Goal: Task Accomplishment & Management: Complete application form

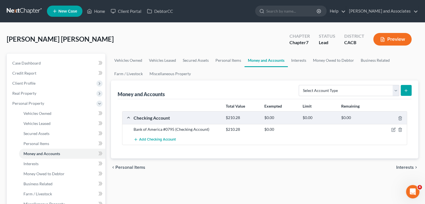
click at [15, 14] on link at bounding box center [25, 11] width 36 height 10
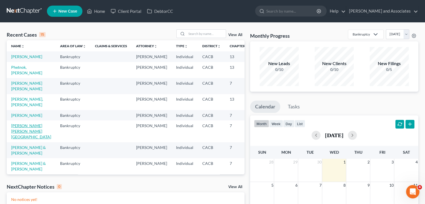
click at [18, 139] on link "[PERSON_NAME] [PERSON_NAME][GEOGRAPHIC_DATA]" at bounding box center [31, 131] width 40 height 16
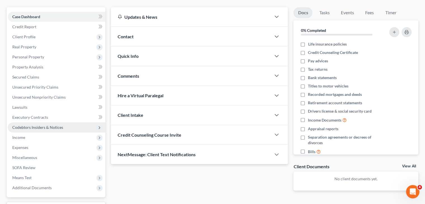
scroll to position [56, 0]
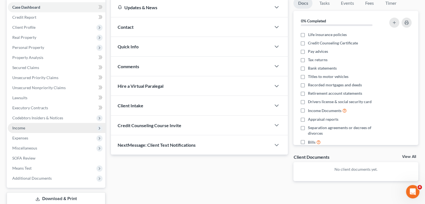
click at [53, 128] on span "Income" at bounding box center [57, 128] width 98 height 10
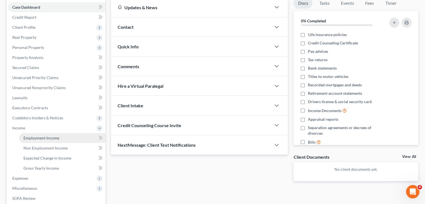
click at [56, 135] on link "Employment Income" at bounding box center [62, 138] width 86 height 10
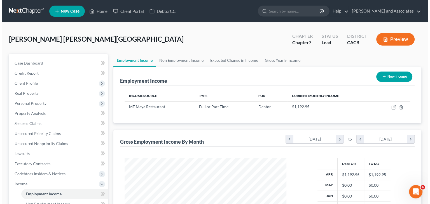
scroll to position [100, 173]
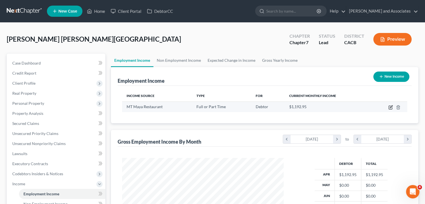
click at [390, 109] on icon "button" at bounding box center [390, 107] width 3 height 3
select select "0"
select select "4"
select select "0"
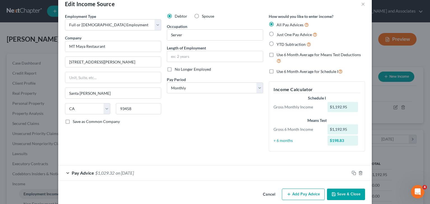
scroll to position [19, 0]
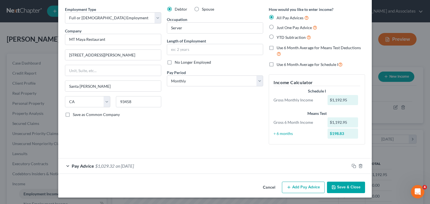
click at [306, 187] on button "Add Pay Advice" at bounding box center [303, 188] width 43 height 12
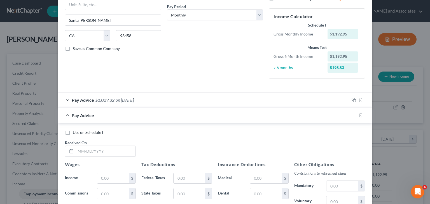
scroll to position [131, 0]
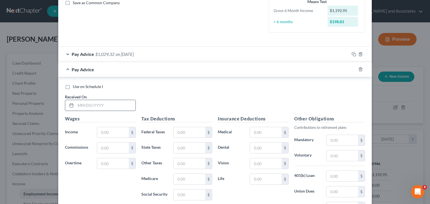
click at [115, 108] on input "text" at bounding box center [106, 105] width 60 height 11
type input "04/20/2025"
click at [105, 132] on input "text" at bounding box center [113, 132] width 32 height 11
type input "925.65"
click at [194, 132] on input "text" at bounding box center [189, 132] width 32 height 11
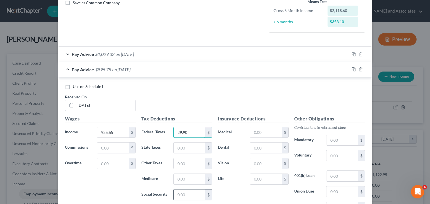
type input "29.90"
click at [175, 196] on input "text" at bounding box center [189, 195] width 32 height 11
type input "57.39"
click at [175, 181] on input "text" at bounding box center [189, 179] width 32 height 11
type input "13.42"
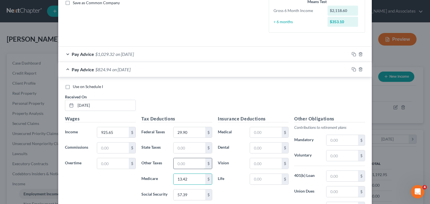
click at [179, 165] on input "text" at bounding box center [189, 163] width 32 height 11
type input "11.11"
click at [105, 67] on span "$813.83" at bounding box center [103, 69] width 16 height 5
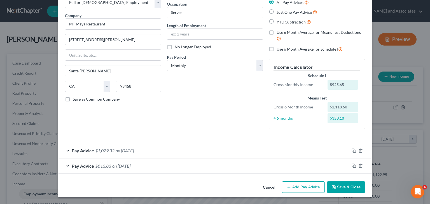
scroll to position [35, 0]
click at [287, 186] on icon "button" at bounding box center [288, 187] width 4 height 4
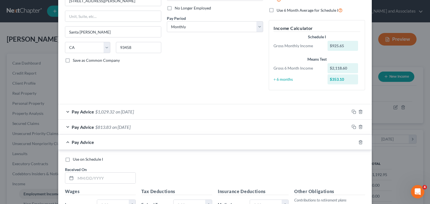
scroll to position [91, 0]
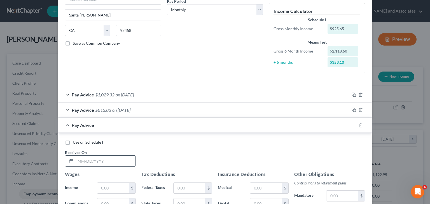
click at [117, 164] on input "text" at bounding box center [106, 161] width 60 height 11
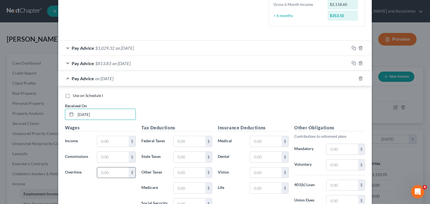
scroll to position [147, 0]
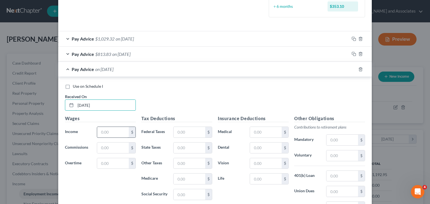
type input "05/06/25"
click at [120, 135] on input "text" at bounding box center [113, 132] width 32 height 11
type input "252.29"
click at [185, 190] on input "text" at bounding box center [189, 194] width 32 height 11
type input "15.64"
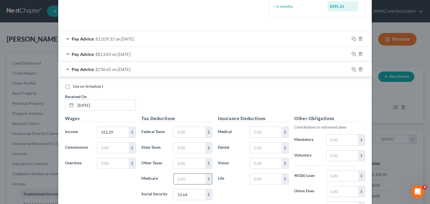
click at [181, 180] on input "text" at bounding box center [189, 179] width 32 height 11
type input "3.66"
click at [185, 165] on input "text" at bounding box center [189, 163] width 32 height 11
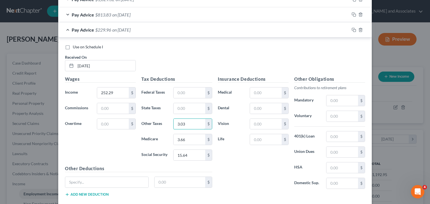
scroll to position [202, 0]
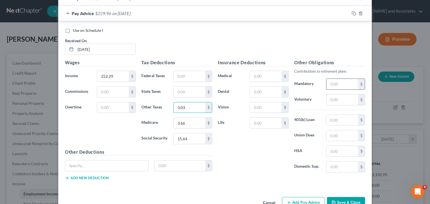
type input "3.03"
click at [350, 84] on input "text" at bounding box center [342, 84] width 32 height 11
type input "126"
click at [92, 17] on div "Pay Advice $103.96 on 05/06/2025" at bounding box center [203, 13] width 291 height 15
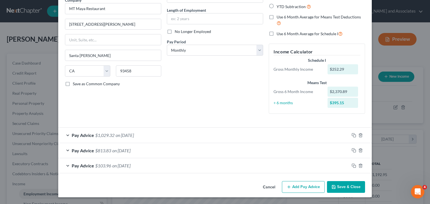
scroll to position [49, 0]
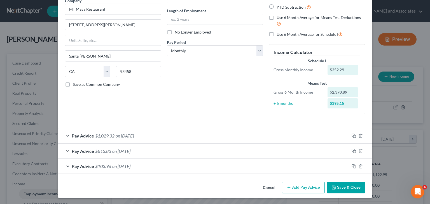
click at [286, 185] on button "Add Pay Advice" at bounding box center [303, 188] width 43 height 12
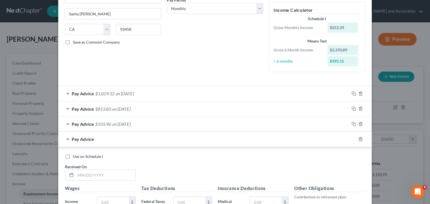
scroll to position [105, 0]
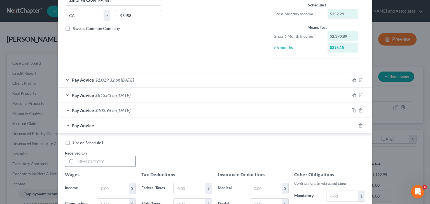
click at [95, 160] on input "text" at bounding box center [106, 161] width 60 height 11
type input "[DATE]"
click at [108, 186] on input "text" at bounding box center [113, 188] width 32 height 11
click at [110, 189] on input "text" at bounding box center [113, 188] width 32 height 11
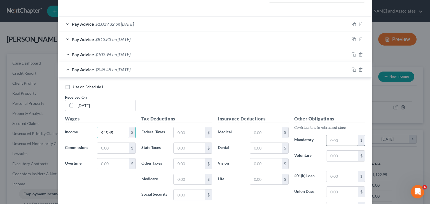
type input "945.45"
click at [337, 143] on input "text" at bounding box center [342, 140] width 32 height 11
type input "472.72"
click at [188, 130] on input "text" at bounding box center [189, 132] width 32 height 11
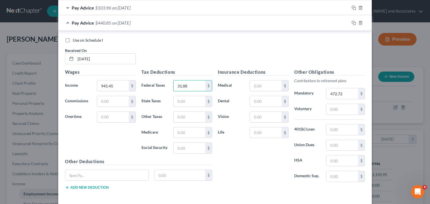
scroll to position [217, 0]
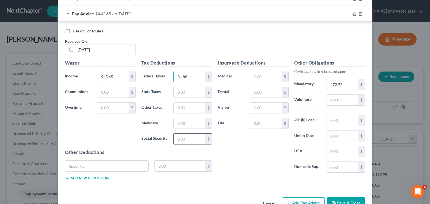
type input "31.88"
click at [193, 138] on input "text" at bounding box center [189, 139] width 32 height 11
type input "58.62"
click at [190, 122] on input "text" at bounding box center [189, 123] width 32 height 11
type input "13.71"
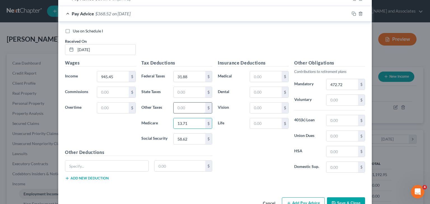
click at [190, 103] on input "text" at bounding box center [189, 108] width 32 height 11
type input "11.35"
click at [87, 15] on span "Pay Advice" at bounding box center [83, 13] width 22 height 5
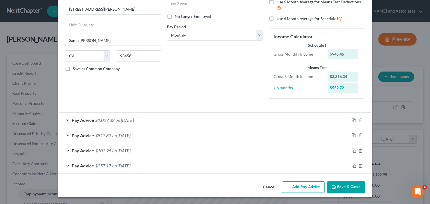
scroll to position [65, 0]
click at [308, 190] on button "Add Pay Advice" at bounding box center [303, 188] width 43 height 12
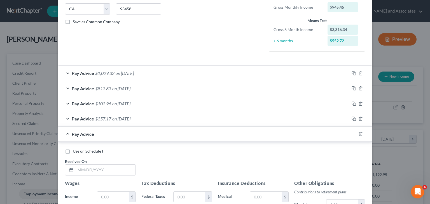
scroll to position [177, 0]
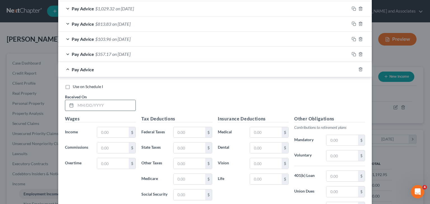
click at [108, 102] on input "text" at bounding box center [106, 105] width 60 height 11
type input "06/05/25"
click at [113, 129] on input "text" at bounding box center [113, 132] width 32 height 11
click at [108, 133] on input "975" at bounding box center [113, 132] width 32 height 11
type input "975.32"
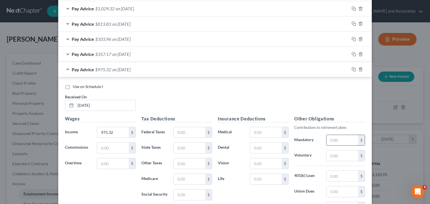
click at [342, 140] on input "text" at bounding box center [342, 140] width 32 height 11
type input "487.50"
click at [190, 134] on input "text" at bounding box center [189, 132] width 32 height 11
type input "34.87"
click at [186, 190] on input "text" at bounding box center [189, 195] width 32 height 11
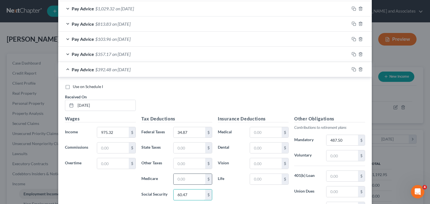
type input "60.47"
click at [188, 181] on input "text" at bounding box center [189, 179] width 32 height 11
type input "14.14"
click at [195, 164] on input "text" at bounding box center [189, 163] width 32 height 11
type input "11.70"
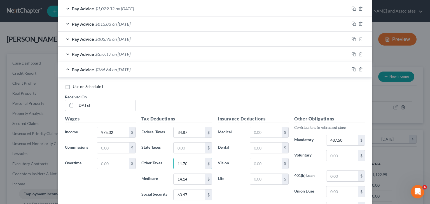
click at [101, 74] on div "Pay Advice $366.64 on 06/05/2025" at bounding box center [203, 69] width 291 height 15
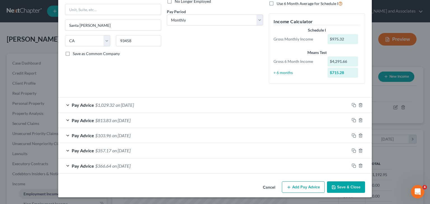
scroll to position [80, 0]
click at [298, 187] on button "Add Pay Advice" at bounding box center [303, 188] width 43 height 12
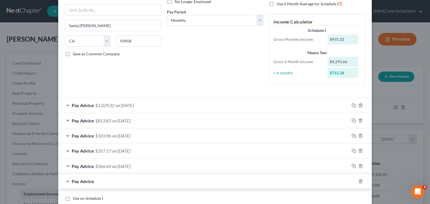
scroll to position [192, 0]
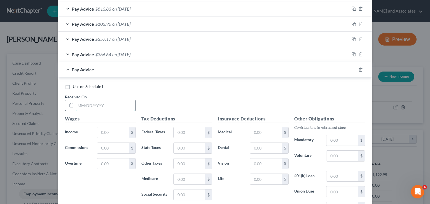
click at [116, 107] on input "text" at bounding box center [106, 105] width 60 height 11
type input "06/20/25"
click at [107, 130] on input "text" at bounding box center [113, 132] width 32 height 11
type input "900.57"
click at [178, 129] on input "text" at bounding box center [189, 132] width 32 height 11
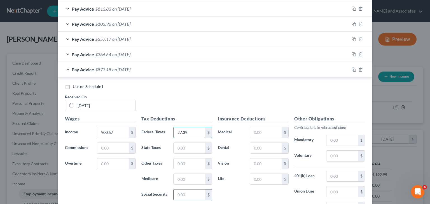
type input "27.39"
click at [182, 190] on input "text" at bounding box center [189, 195] width 32 height 11
type input "55.84"
click at [197, 179] on input "text" at bounding box center [189, 179] width 32 height 11
type input "13.06"
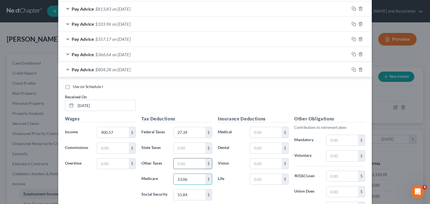
click at [192, 162] on input "text" at bounding box center [189, 164] width 32 height 11
type input "10.81"
click at [338, 142] on input "text" at bounding box center [342, 140] width 32 height 11
type input "450.29"
click at [104, 67] on span "$343.18" at bounding box center [103, 69] width 16 height 5
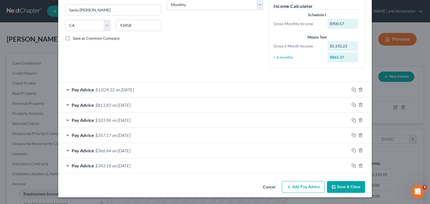
scroll to position [95, 0]
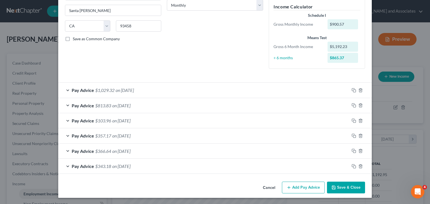
click at [291, 185] on button "Add Pay Advice" at bounding box center [303, 188] width 43 height 12
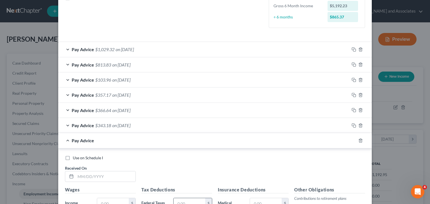
scroll to position [151, 0]
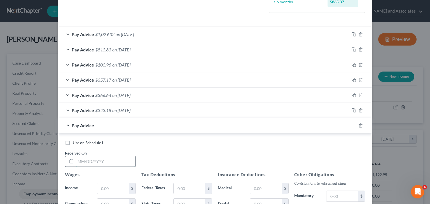
click at [91, 165] on input "text" at bounding box center [106, 161] width 60 height 11
type input "07/07/25"
click at [103, 187] on input "text" at bounding box center [113, 188] width 32 height 11
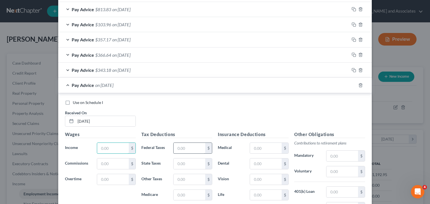
scroll to position [207, 0]
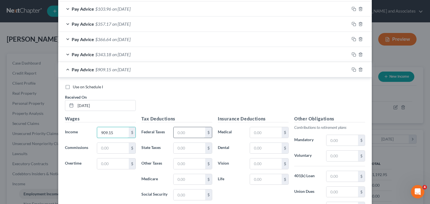
type input "909.15"
click at [182, 131] on input "text" at bounding box center [189, 132] width 32 height 11
type input "28.25"
click at [181, 190] on input "text" at bounding box center [189, 195] width 32 height 11
type input "56.36"
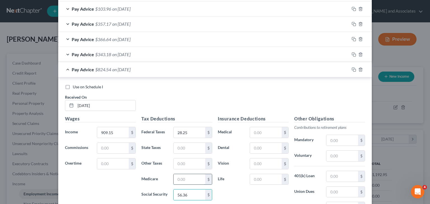
click at [181, 179] on input "text" at bounding box center [189, 179] width 32 height 11
type input "13.18"
click at [182, 162] on input "text" at bounding box center [189, 164] width 32 height 11
type input "10.91"
click at [334, 135] on input "text" at bounding box center [342, 140] width 32 height 11
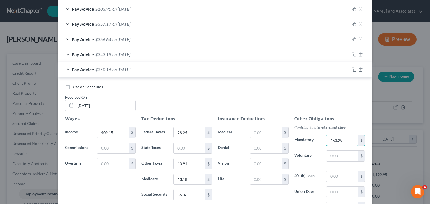
type input "450.29"
click at [89, 67] on span "Pay Advice" at bounding box center [83, 69] width 22 height 5
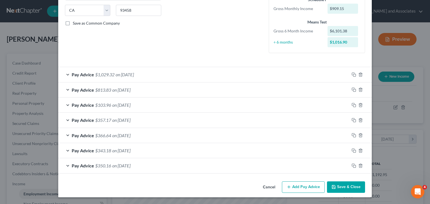
scroll to position [110, 0]
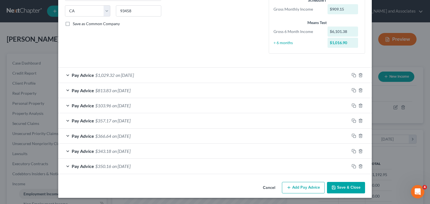
click at [302, 189] on button "Add Pay Advice" at bounding box center [303, 188] width 43 height 12
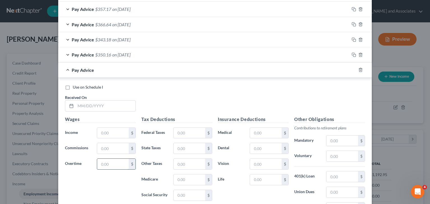
scroll to position [222, 0]
click at [77, 105] on input "text" at bounding box center [106, 105] width 60 height 11
click at [118, 133] on input "text" at bounding box center [113, 133] width 32 height 11
click at [344, 143] on input "text" at bounding box center [342, 140] width 32 height 11
click at [194, 191] on input "text" at bounding box center [189, 195] width 32 height 11
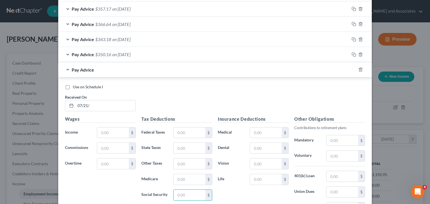
click at [237, 195] on div "Insurance Deductions Medical $ Dental $ Vision $ Life $" at bounding box center [253, 175] width 76 height 118
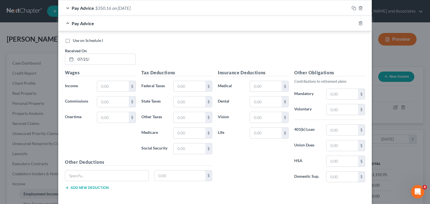
scroll to position [278, 0]
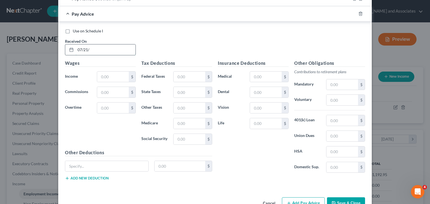
click at [104, 51] on input "07/21/" at bounding box center [106, 49] width 60 height 11
type input "07/21/25"
click at [104, 79] on input "text" at bounding box center [113, 77] width 32 height 11
type input "443.03"
click at [194, 135] on input "text" at bounding box center [189, 139] width 32 height 11
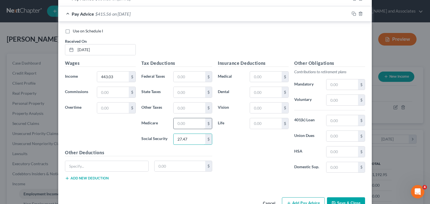
type input "27.47"
click at [176, 120] on input "text" at bounding box center [189, 123] width 32 height 11
type input "6.43"
click at [334, 85] on input "text" at bounding box center [342, 84] width 32 height 11
type input "221.53"
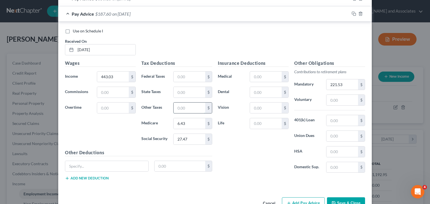
click at [185, 108] on input "text" at bounding box center [189, 108] width 32 height 11
type input "5.32"
click at [84, 13] on span "Pay Advice" at bounding box center [83, 13] width 22 height 5
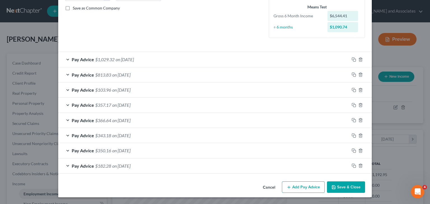
scroll to position [125, 0]
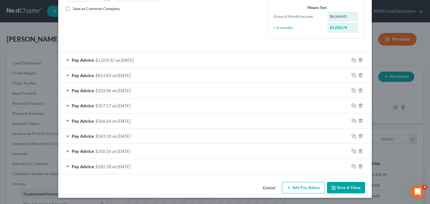
click at [289, 188] on button "Add Pay Advice" at bounding box center [303, 188] width 43 height 12
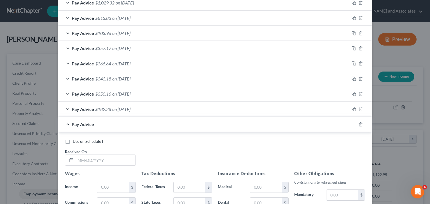
scroll to position [237, 0]
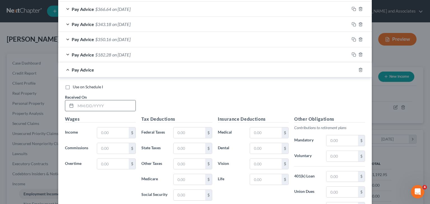
click at [103, 110] on div at bounding box center [100, 105] width 71 height 11
click at [107, 104] on input "text" at bounding box center [106, 105] width 60 height 11
type input "08/05/25"
click at [108, 129] on input "text" at bounding box center [113, 133] width 32 height 11
type input "224.90"
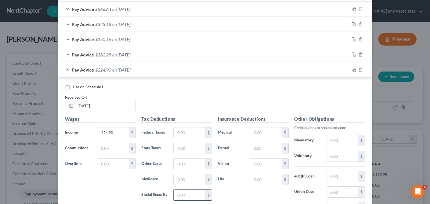
click at [186, 194] on input "text" at bounding box center [189, 195] width 32 height 11
type input "13.95"
click at [191, 183] on input "text" at bounding box center [189, 179] width 32 height 11
type input "3.26"
click at [188, 166] on input "text" at bounding box center [189, 164] width 32 height 11
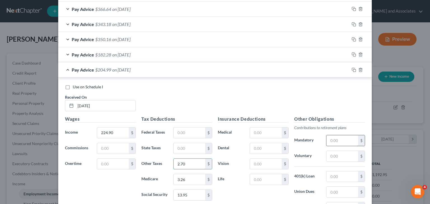
type input "2.70"
click at [349, 137] on input "text" at bounding box center [342, 140] width 32 height 11
type input "112.45"
click at [81, 72] on div "Pay Advice $92.54 on 08/05/2025" at bounding box center [203, 69] width 291 height 15
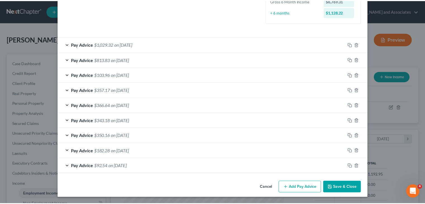
scroll to position [140, 0]
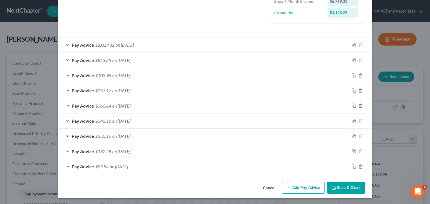
click at [341, 184] on button "Save & Close" at bounding box center [346, 188] width 38 height 12
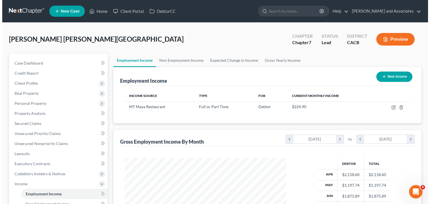
scroll to position [279535, 279462]
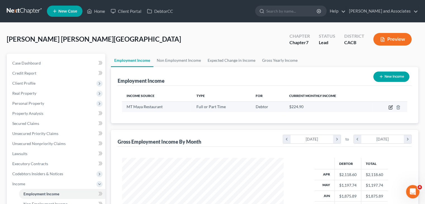
click at [389, 106] on icon "button" at bounding box center [391, 107] width 4 height 4
select select "0"
select select "4"
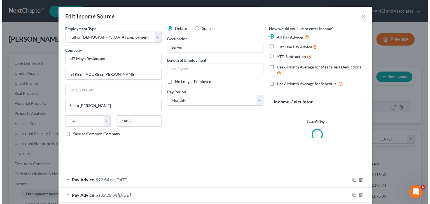
scroll to position [100, 174]
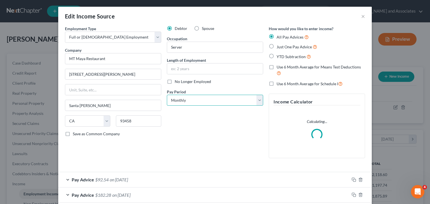
click at [220, 98] on select "Select Monthly Twice Monthly Every Other Week Weekly" at bounding box center [215, 100] width 96 height 11
select select "1"
click at [167, 95] on select "Select Monthly Twice Monthly Every Other Week Weekly" at bounding box center [215, 100] width 96 height 11
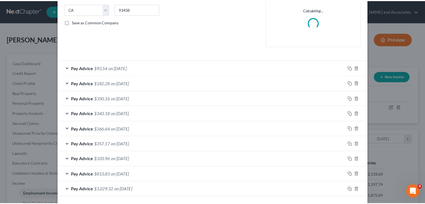
scroll to position [135, 0]
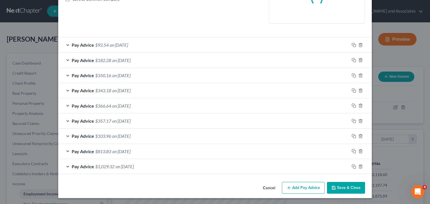
click at [341, 187] on button "Save & Close" at bounding box center [346, 188] width 38 height 12
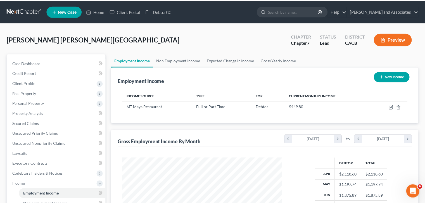
scroll to position [279535, 279462]
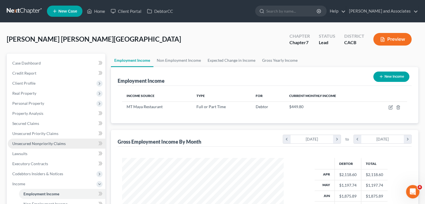
click at [17, 148] on link "Unsecured Nonpriority Claims" at bounding box center [57, 144] width 98 height 10
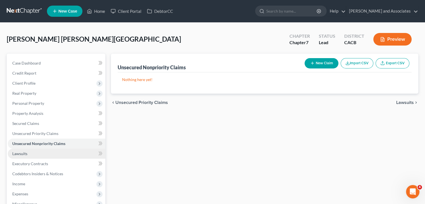
click at [35, 149] on link "Lawsuits" at bounding box center [57, 154] width 98 height 10
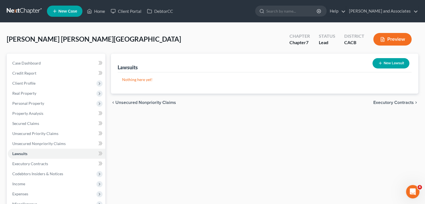
click at [390, 61] on button "New Lawsuit" at bounding box center [391, 63] width 37 height 10
select select "0"
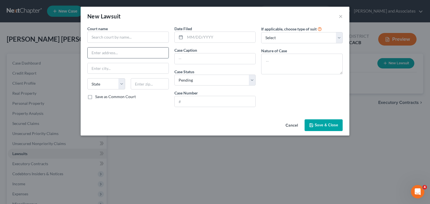
click at [165, 55] on input "text" at bounding box center [128, 53] width 81 height 11
click at [161, 41] on input "text" at bounding box center [127, 37] width 81 height 11
click at [292, 126] on button "Cancel" at bounding box center [291, 125] width 21 height 11
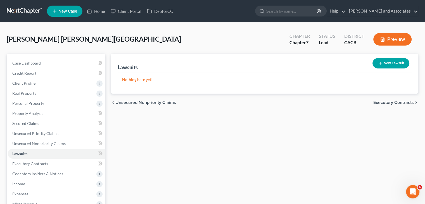
click at [17, 13] on link at bounding box center [25, 11] width 36 height 10
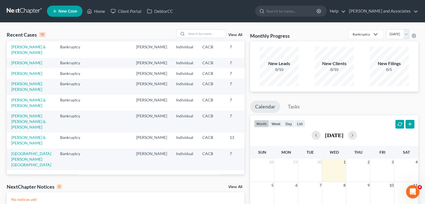
scroll to position [15, 0]
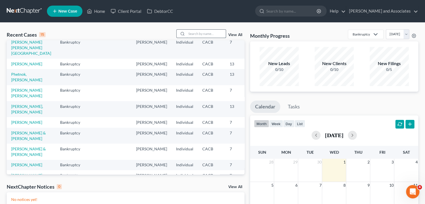
click at [203, 37] on input "search" at bounding box center [206, 34] width 39 height 8
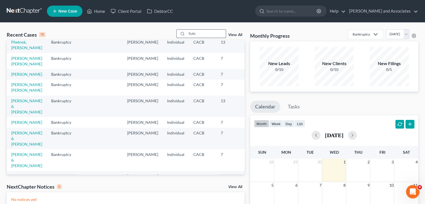
type input "TUN"
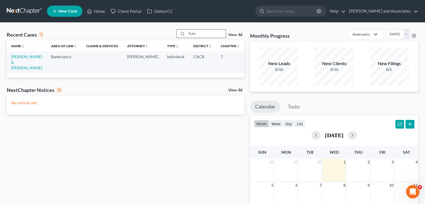
scroll to position [0, 0]
click at [18, 69] on link "[PERSON_NAME] & [PERSON_NAME]" at bounding box center [26, 62] width 31 height 16
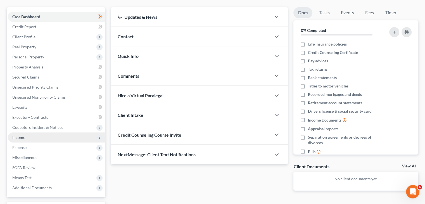
scroll to position [56, 0]
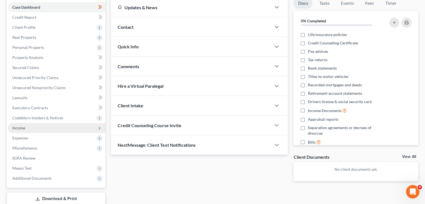
click at [18, 124] on span "Income" at bounding box center [57, 128] width 98 height 10
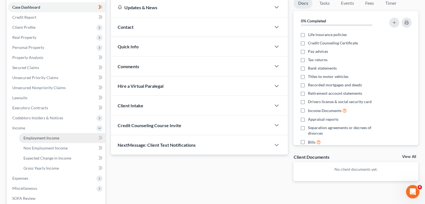
click at [70, 139] on link "Employment Income" at bounding box center [62, 138] width 86 height 10
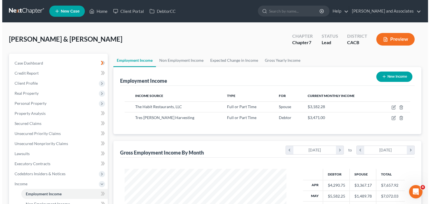
scroll to position [100, 173]
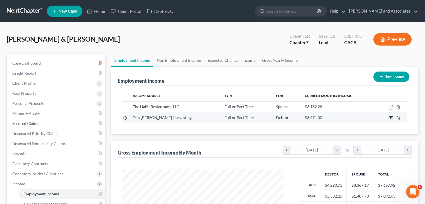
click at [390, 117] on icon "button" at bounding box center [391, 118] width 4 height 4
select select "0"
select select "4"
select select "3"
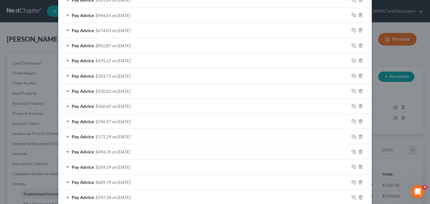
scroll to position [377, 0]
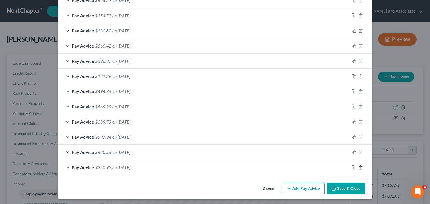
click at [360, 167] on line "button" at bounding box center [360, 167] width 0 height 1
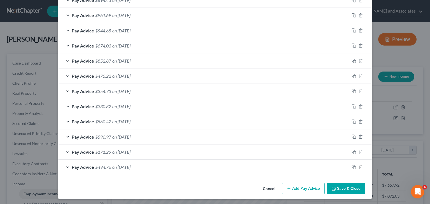
click at [358, 166] on icon "button" at bounding box center [360, 167] width 4 height 4
click at [360, 167] on line "button" at bounding box center [360, 167] width 0 height 1
click at [358, 166] on icon "button" at bounding box center [360, 167] width 4 height 4
click at [360, 167] on line "button" at bounding box center [360, 167] width 0 height 1
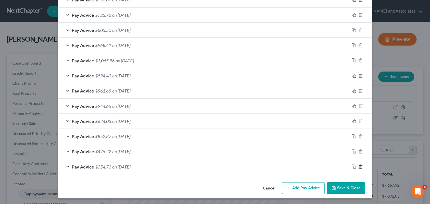
click at [360, 167] on line "button" at bounding box center [360, 167] width 0 height 1
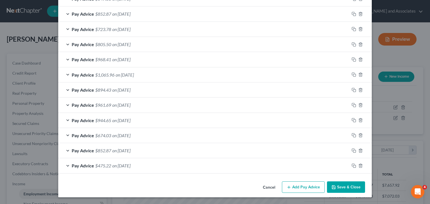
scroll to position [227, 0]
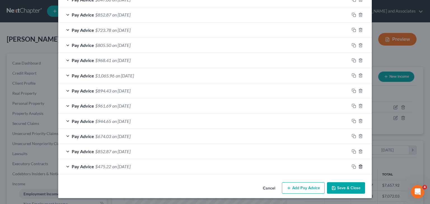
click at [360, 166] on line "button" at bounding box center [360, 166] width 0 height 1
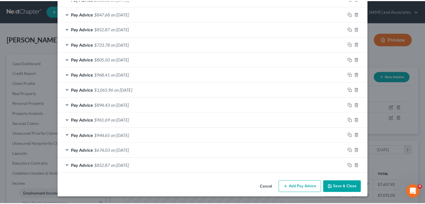
scroll to position [212, 0]
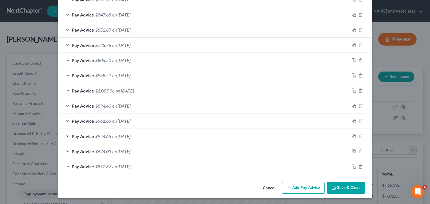
click at [336, 188] on button "Save & Close" at bounding box center [346, 188] width 38 height 12
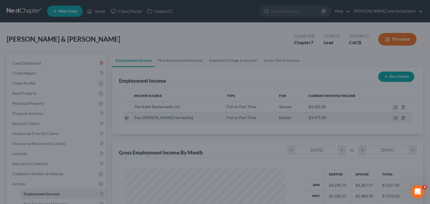
scroll to position [279535, 279462]
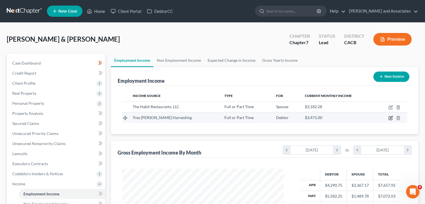
click at [389, 117] on icon "button" at bounding box center [391, 118] width 4 height 4
select select "0"
select select "4"
select select "3"
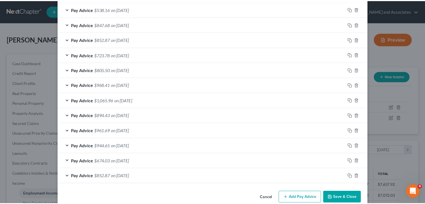
scroll to position [195, 0]
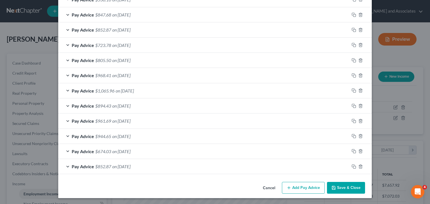
click at [332, 186] on icon "button" at bounding box center [333, 188] width 4 height 4
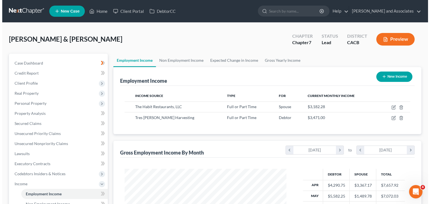
scroll to position [279535, 279462]
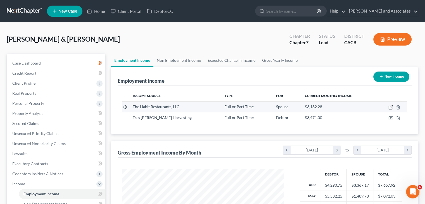
click at [390, 106] on icon "button" at bounding box center [391, 107] width 4 height 4
select select "0"
select select "4"
select select "1"
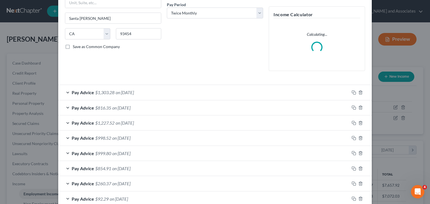
scroll to position [135, 0]
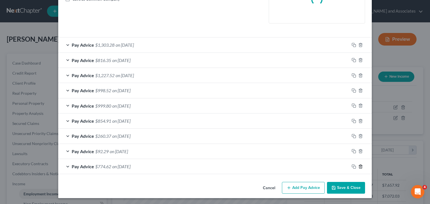
click at [358, 165] on icon "button" at bounding box center [360, 166] width 4 height 4
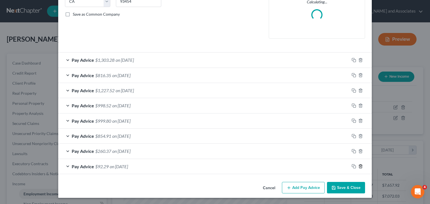
click at [358, 165] on icon "button" at bounding box center [360, 166] width 4 height 4
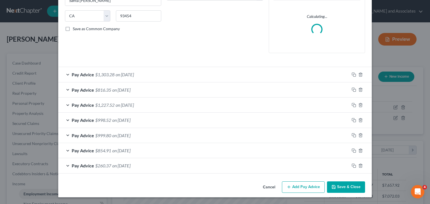
scroll to position [105, 0]
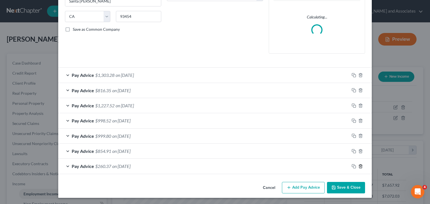
click at [358, 165] on icon "button" at bounding box center [360, 166] width 4 height 4
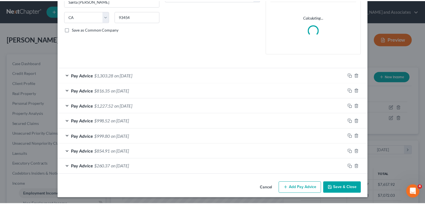
scroll to position [89, 0]
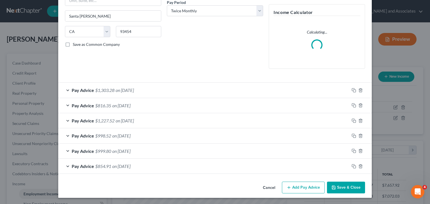
click at [349, 184] on button "Save & Close" at bounding box center [346, 188] width 38 height 12
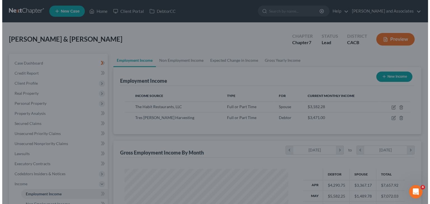
scroll to position [279535, 279462]
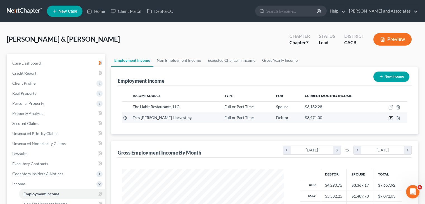
click at [390, 118] on icon "button" at bounding box center [391, 117] width 3 height 3
select select "0"
select select "4"
select select "3"
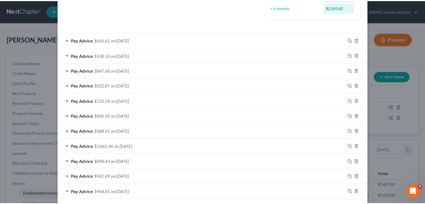
scroll to position [212, 0]
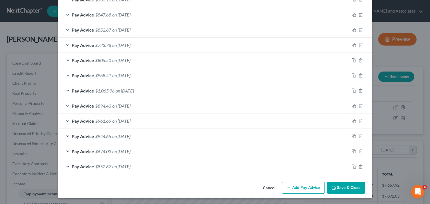
click at [353, 190] on button "Save & Close" at bounding box center [346, 188] width 38 height 12
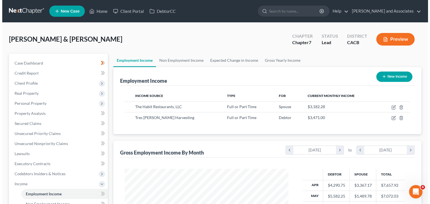
scroll to position [279535, 279462]
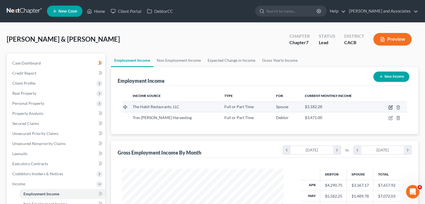
click at [392, 108] on icon "button" at bounding box center [390, 107] width 3 height 3
select select "0"
select select "4"
select select "1"
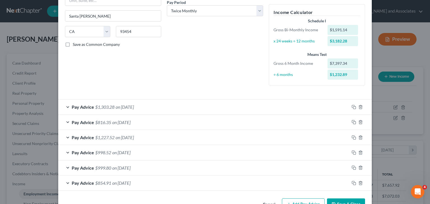
scroll to position [106, 0]
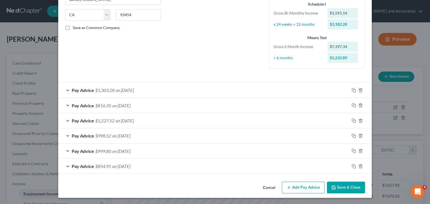
click at [306, 187] on button "Add Pay Advice" at bounding box center [303, 188] width 43 height 12
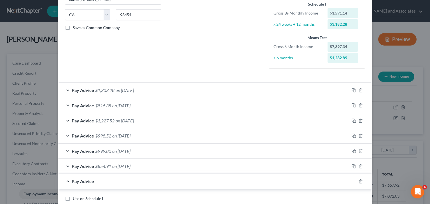
scroll to position [162, 0]
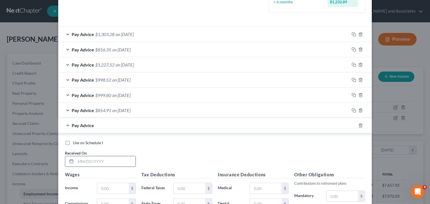
click at [105, 165] on input "text" at bounding box center [106, 161] width 60 height 11
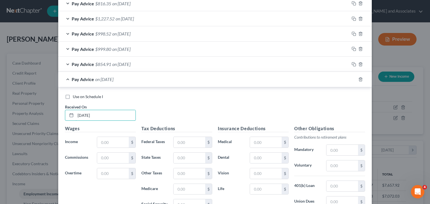
scroll to position [218, 0]
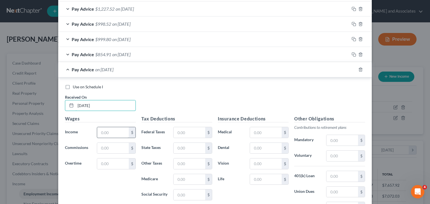
type input "[DATE]"
click at [123, 128] on input "text" at bounding box center [113, 132] width 32 height 11
type input "1,183.71"
click at [185, 177] on input "text" at bounding box center [189, 179] width 32 height 11
type input "63.64"
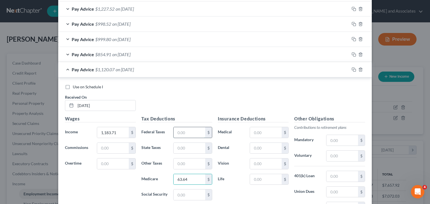
click at [193, 133] on input "text" at bounding box center [189, 132] width 32 height 11
type input "63.64"
click at [189, 174] on input "63.64" at bounding box center [189, 179] width 32 height 11
type input "17.75"
click at [199, 193] on input "text" at bounding box center [189, 195] width 32 height 11
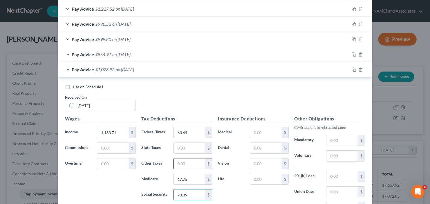
type input "73.39"
click at [198, 166] on input "text" at bounding box center [189, 164] width 32 height 11
type input "16.80"
click at [196, 146] on input "text" at bounding box center [189, 148] width 32 height 11
type input "14.20"
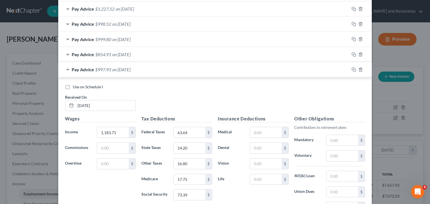
click at [203, 84] on div "Use on Schedule I" at bounding box center [215, 87] width 300 height 6
click at [193, 178] on input "17.75" at bounding box center [189, 179] width 32 height 11
type input "17.16"
click at [88, 71] on span "Pay Advice" at bounding box center [83, 69] width 22 height 5
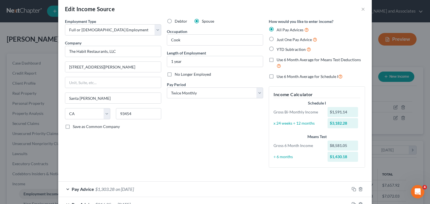
scroll to position [0, 0]
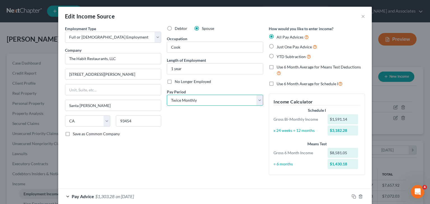
click at [205, 100] on select "Select Monthly Twice Monthly Every Other Week Weekly" at bounding box center [215, 100] width 96 height 11
select select "2"
click at [167, 95] on select "Select Monthly Twice Monthly Every Other Week Weekly" at bounding box center [215, 100] width 96 height 11
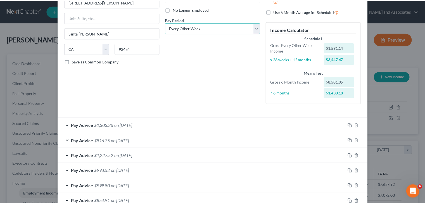
scroll to position [112, 0]
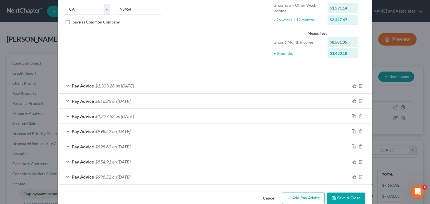
click at [348, 196] on button "Save & Close" at bounding box center [346, 199] width 38 height 12
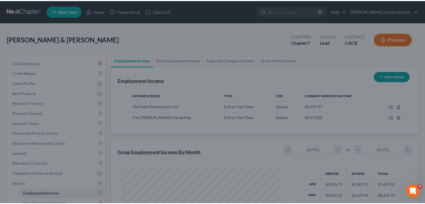
scroll to position [279535, 279462]
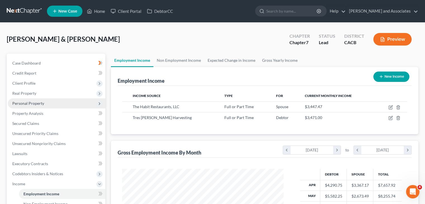
click at [58, 104] on span "Personal Property" at bounding box center [57, 103] width 98 height 10
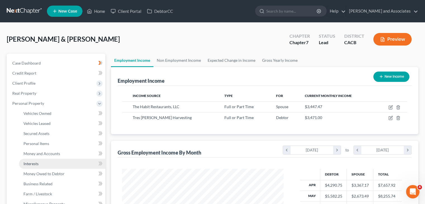
click at [56, 163] on link "Interests" at bounding box center [62, 164] width 86 height 10
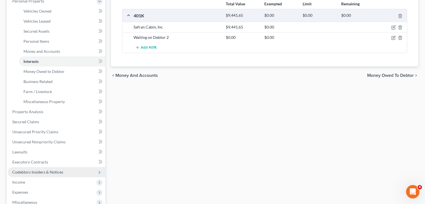
scroll to position [112, 0]
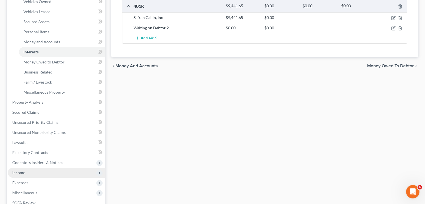
click at [50, 174] on span "Income" at bounding box center [57, 173] width 98 height 10
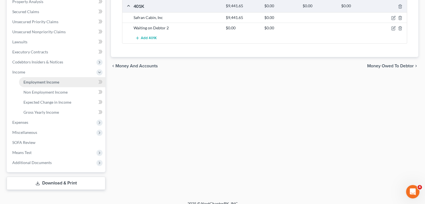
click at [56, 82] on span "Employment Income" at bounding box center [41, 82] width 36 height 5
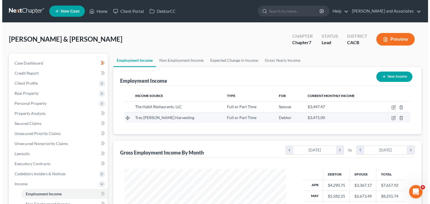
scroll to position [100, 173]
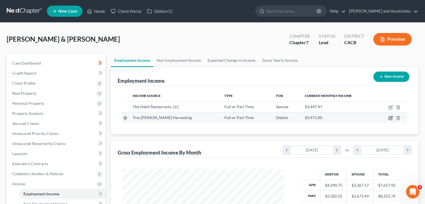
click at [390, 118] on icon "button" at bounding box center [391, 118] width 4 height 4
select select "0"
select select "4"
select select "3"
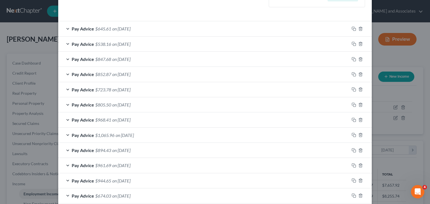
scroll to position [212, 0]
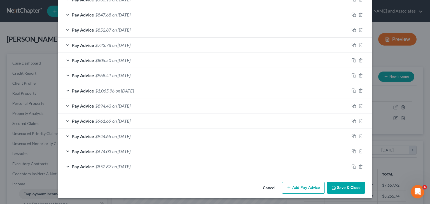
click at [294, 183] on button "Add Pay Advice" at bounding box center [303, 188] width 43 height 12
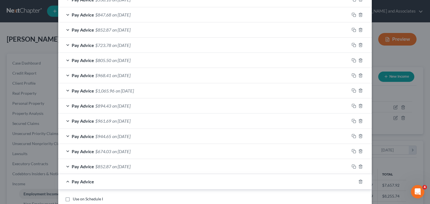
scroll to position [268, 0]
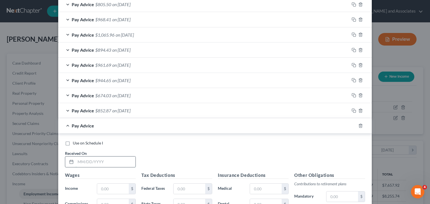
click at [109, 160] on input "text" at bounding box center [106, 162] width 60 height 11
type input "[DATE]"
click at [115, 187] on input "text" at bounding box center [113, 189] width 32 height 11
type input "576"
click at [181, 185] on input "text" at bounding box center [189, 189] width 32 height 11
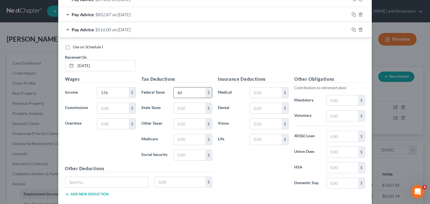
scroll to position [380, 0]
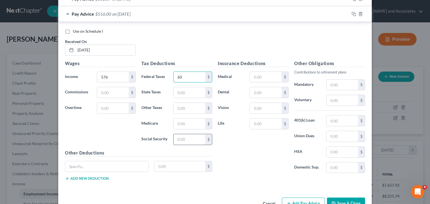
type input "60"
click at [192, 141] on input "text" at bounding box center [189, 139] width 32 height 11
type input "35.71"
click at [189, 124] on input "text" at bounding box center [189, 124] width 32 height 11
type input "8.35"
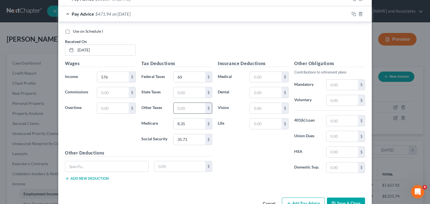
click at [199, 110] on input "text" at bounding box center [189, 108] width 32 height 11
type input "6.91"
click at [162, 38] on div "Use on Schedule I Received On * [DATE]" at bounding box center [214, 45] width 305 height 32
click at [79, 14] on span "Pay Advice" at bounding box center [83, 13] width 22 height 5
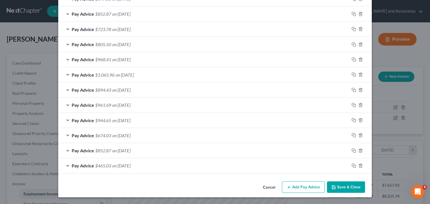
scroll to position [227, 0]
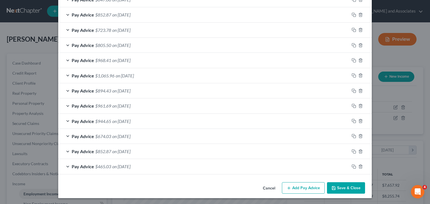
click at [292, 186] on button "Add Pay Advice" at bounding box center [303, 188] width 43 height 12
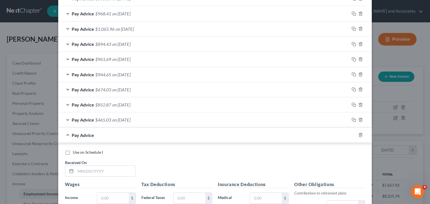
scroll to position [283, 0]
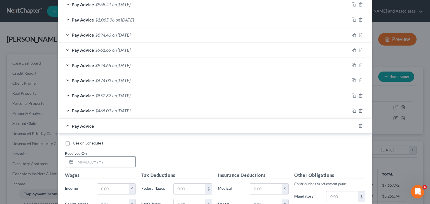
click at [83, 164] on input "text" at bounding box center [106, 162] width 60 height 11
type input "[DATE]"
click at [104, 188] on input "text" at bounding box center [113, 189] width 32 height 11
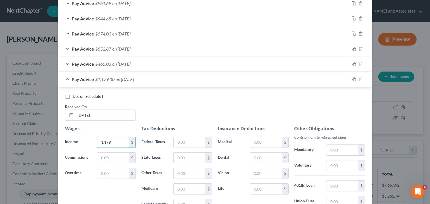
scroll to position [339, 0]
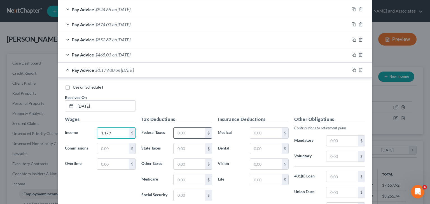
type input "1,179"
click at [195, 129] on input "text" at bounding box center [189, 133] width 32 height 11
type input "123.08"
click at [183, 200] on div "Tax Deductions Federal Taxes 123.08 $ State Taxes $ Other Taxes $ Medicare $ So…" at bounding box center [176, 160] width 76 height 89
click at [183, 199] on div "Tax Deductions Federal Taxes 123.08 $ State Taxes $ Other Taxes $ Medicare $ So…" at bounding box center [176, 160] width 76 height 89
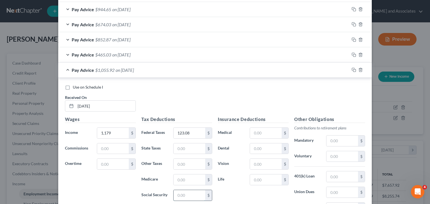
click at [184, 195] on input "text" at bounding box center [189, 195] width 32 height 11
type input "73.10"
click at [192, 146] on input "text" at bounding box center [189, 148] width 32 height 11
type input "10.40"
click at [196, 159] on input "text" at bounding box center [189, 164] width 32 height 11
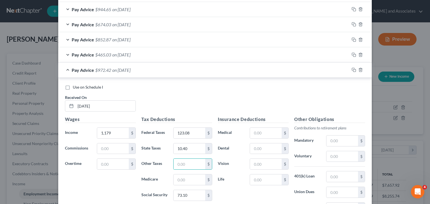
click at [191, 184] on div "Tax Deductions Federal Taxes 123.08 $ State Taxes 10.40 $ Other Taxes $ Medicar…" at bounding box center [176, 160] width 76 height 89
click at [192, 178] on input "text" at bounding box center [189, 179] width 32 height 11
type input "17.10"
click at [193, 166] on input "text" at bounding box center [189, 164] width 32 height 11
type input "14.15"
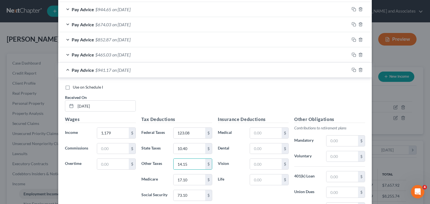
click at [96, 70] on span "$941.17" at bounding box center [103, 69] width 16 height 5
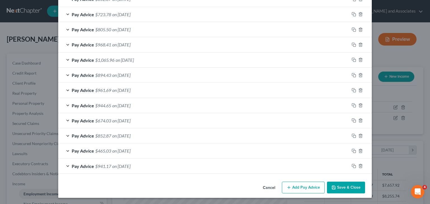
scroll to position [242, 0]
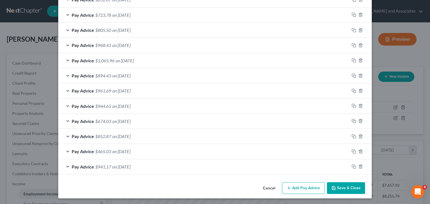
click at [301, 187] on button "Add Pay Advice" at bounding box center [303, 188] width 43 height 12
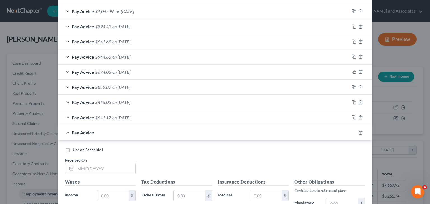
scroll to position [354, 0]
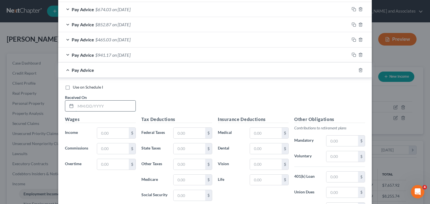
click at [87, 106] on input "text" at bounding box center [106, 106] width 60 height 11
type input "[DATE]"
click at [112, 131] on input "text" at bounding box center [113, 133] width 32 height 11
type input "956.25"
click at [187, 130] on input "text" at bounding box center [189, 133] width 32 height 11
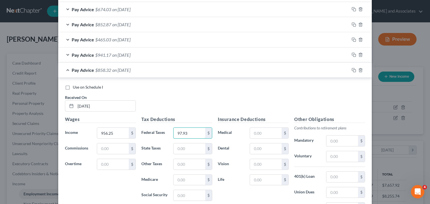
type input "97.93"
click at [192, 187] on div "Tax Deductions Federal Taxes 97.93 $ State Taxes $ Other Taxes $ Medicare $ Soc…" at bounding box center [176, 160] width 76 height 89
click at [190, 191] on input "text" at bounding box center [189, 195] width 32 height 11
type input "59.29"
click at [193, 175] on input "text" at bounding box center [189, 180] width 32 height 11
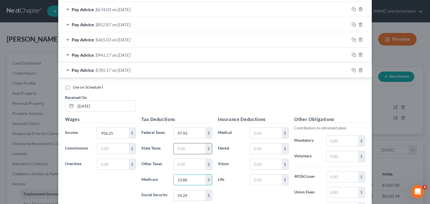
type input "13.86"
click at [187, 147] on input "text" at bounding box center [189, 148] width 32 height 11
type input "5.50"
click at [184, 162] on input "text" at bounding box center [189, 164] width 32 height 11
type input "11.47"
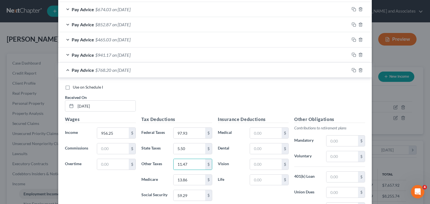
click at [113, 67] on span "on [DATE]" at bounding box center [121, 69] width 18 height 5
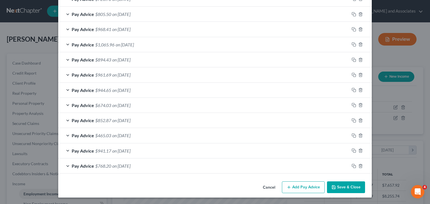
scroll to position [258, 0]
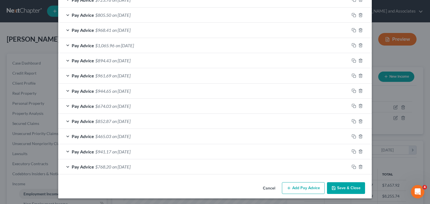
click at [301, 186] on button "Add Pay Advice" at bounding box center [303, 188] width 43 height 12
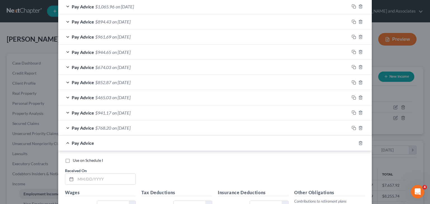
scroll to position [313, 0]
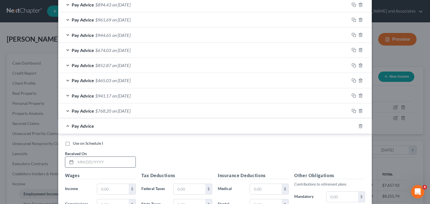
click at [93, 161] on input "text" at bounding box center [106, 162] width 60 height 11
type input "[DATE]"
click at [103, 188] on input "text" at bounding box center [113, 189] width 32 height 11
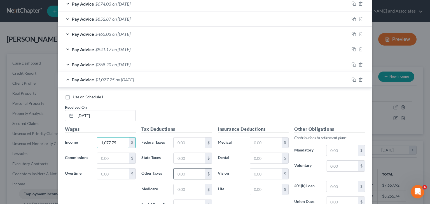
scroll to position [369, 0]
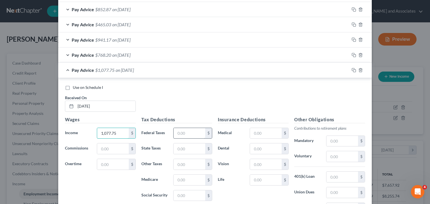
type input "1,077.75"
click at [186, 133] on input "text" at bounding box center [189, 133] width 32 height 11
type input "110.93"
click at [191, 199] on input "text" at bounding box center [189, 195] width 32 height 11
type input "66.82"
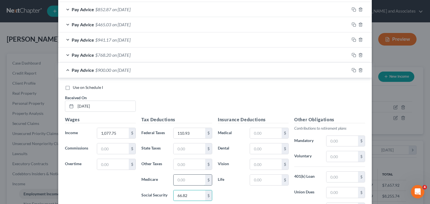
click at [191, 180] on input "text" at bounding box center [189, 180] width 32 height 11
type input "15.63"
click at [190, 143] on input "text" at bounding box center [189, 148] width 32 height 11
type input "8.17"
click at [186, 164] on input "text" at bounding box center [189, 164] width 32 height 11
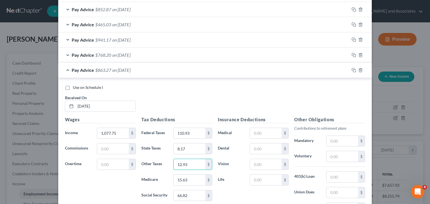
type input "12.93"
click at [95, 67] on span "$863.27" at bounding box center [103, 69] width 16 height 5
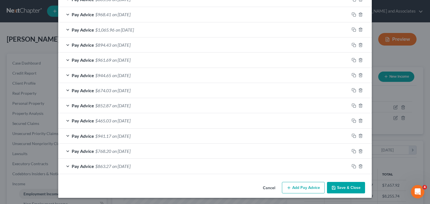
scroll to position [273, 0]
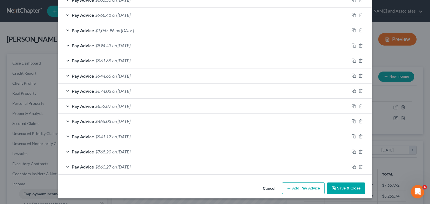
click at [299, 188] on button "Add Pay Advice" at bounding box center [303, 189] width 43 height 12
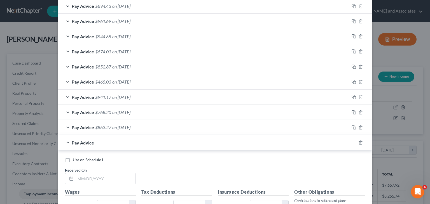
scroll to position [329, 0]
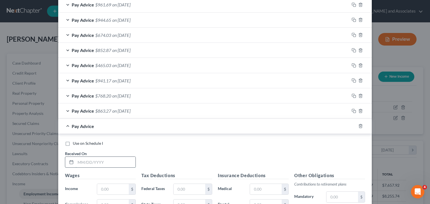
click at [101, 160] on input "text" at bounding box center [106, 162] width 60 height 11
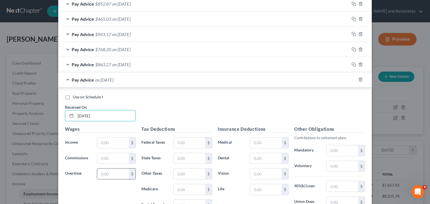
scroll to position [384, 0]
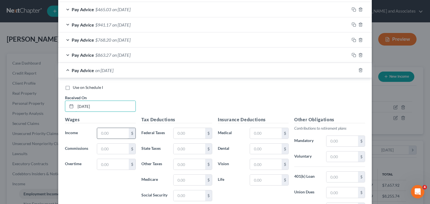
type input "[DATE]"
click at [118, 129] on input "text" at bounding box center [113, 133] width 32 height 11
type input "1,098"
click at [184, 132] on input "text" at bounding box center [189, 133] width 32 height 11
type input "113.36"
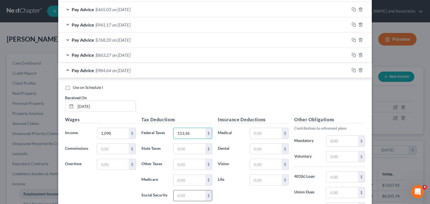
click at [183, 194] on input "text" at bounding box center [189, 195] width 32 height 11
type input "68.07"
click at [166, 175] on label "Medicare" at bounding box center [154, 179] width 32 height 11
click at [178, 175] on input "text" at bounding box center [189, 180] width 32 height 11
type input "15.92"
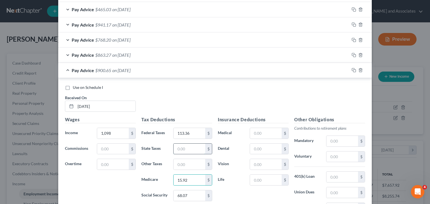
click at [180, 146] on input "text" at bounding box center [189, 149] width 32 height 11
type input "8.62"
click at [186, 157] on div "Tax Deductions Federal Taxes 113.36 $ State Taxes 8.62 $ Other Taxes $ Medicare…" at bounding box center [176, 160] width 76 height 89
click at [187, 159] on input "text" at bounding box center [189, 164] width 32 height 11
type input "13.18"
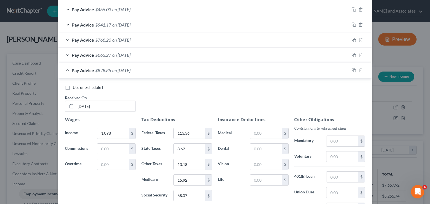
click at [87, 70] on span "Pay Advice" at bounding box center [83, 70] width 22 height 5
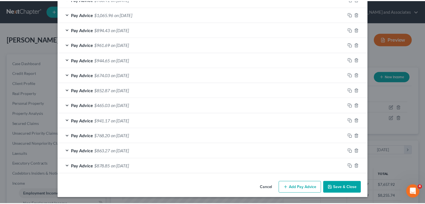
scroll to position [288, 0]
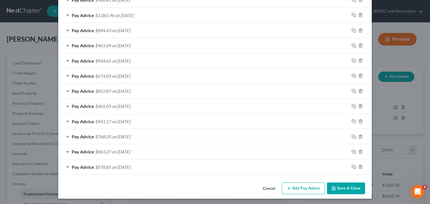
click at [356, 189] on button "Save & Close" at bounding box center [346, 189] width 38 height 12
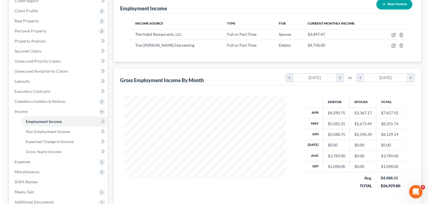
scroll to position [56, 0]
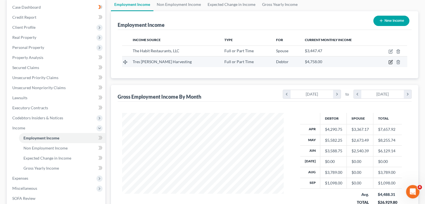
click at [390, 61] on icon "button" at bounding box center [390, 62] width 3 height 3
select select "0"
select select "4"
select select "3"
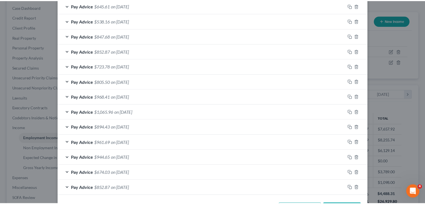
scroll to position [288, 0]
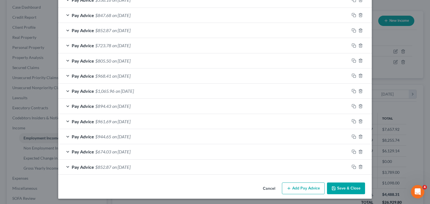
click at [263, 187] on button "Cancel" at bounding box center [268, 188] width 21 height 11
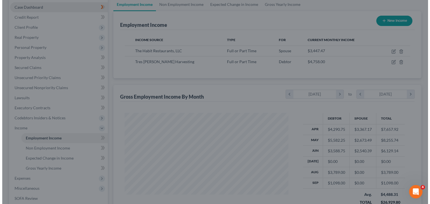
scroll to position [279535, 279462]
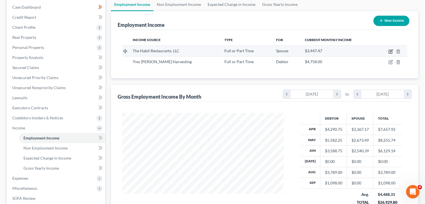
click at [389, 52] on icon "button" at bounding box center [391, 51] width 4 height 4
select select "0"
select select "4"
select select "2"
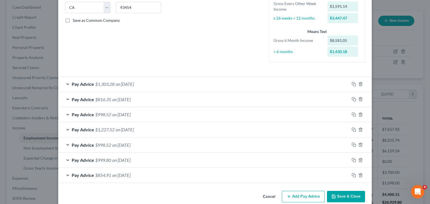
scroll to position [122, 0]
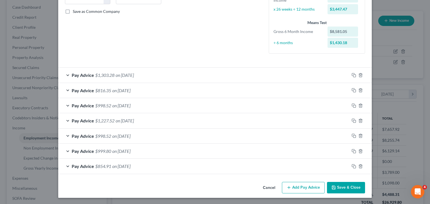
click at [308, 188] on button "Add Pay Advice" at bounding box center [303, 188] width 43 height 12
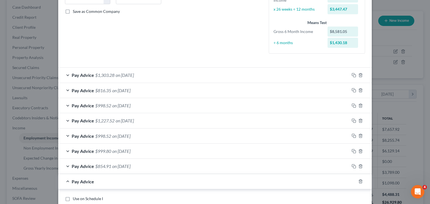
scroll to position [178, 0]
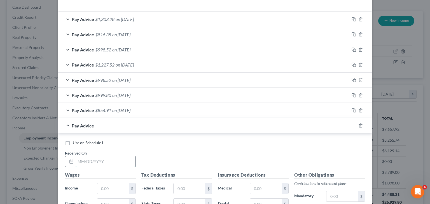
click at [106, 165] on input "text" at bounding box center [106, 161] width 60 height 11
type input "[DATE]"
click at [123, 188] on input "text" at bounding box center [113, 188] width 32 height 11
type input "1,107.70"
click at [180, 183] on input "text" at bounding box center [189, 188] width 32 height 11
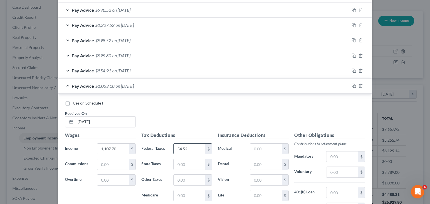
scroll to position [234, 0]
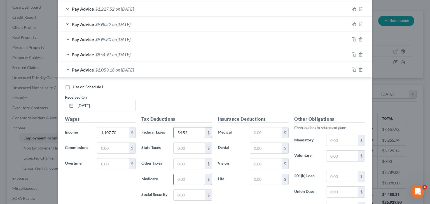
type input "54.52"
click at [179, 177] on input "text" at bounding box center [189, 179] width 32 height 11
type input "16.06"
click at [191, 192] on input "text" at bounding box center [189, 195] width 32 height 11
type input "68.68"
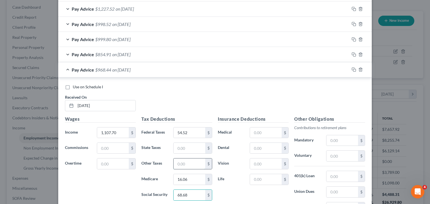
click at [181, 167] on input "text" at bounding box center [189, 164] width 32 height 11
type input "15.13"
click at [195, 147] on input "text" at bounding box center [189, 148] width 32 height 11
type input "13.29"
click at [88, 70] on span "Pay Advice" at bounding box center [83, 69] width 22 height 5
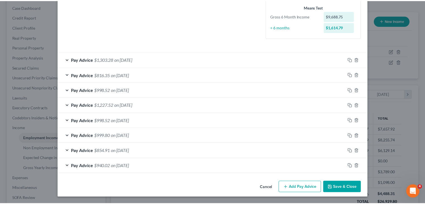
scroll to position [138, 0]
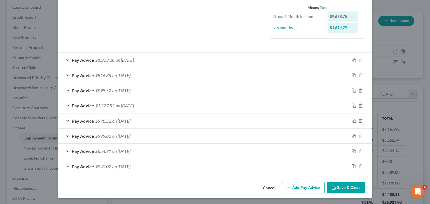
click at [354, 188] on button "Save & Close" at bounding box center [346, 188] width 38 height 12
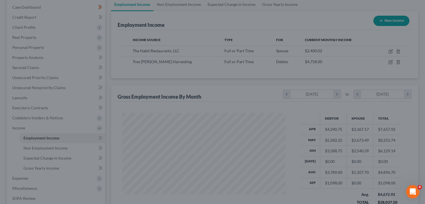
scroll to position [279535, 279462]
